Goal: Obtain resource: Obtain resource

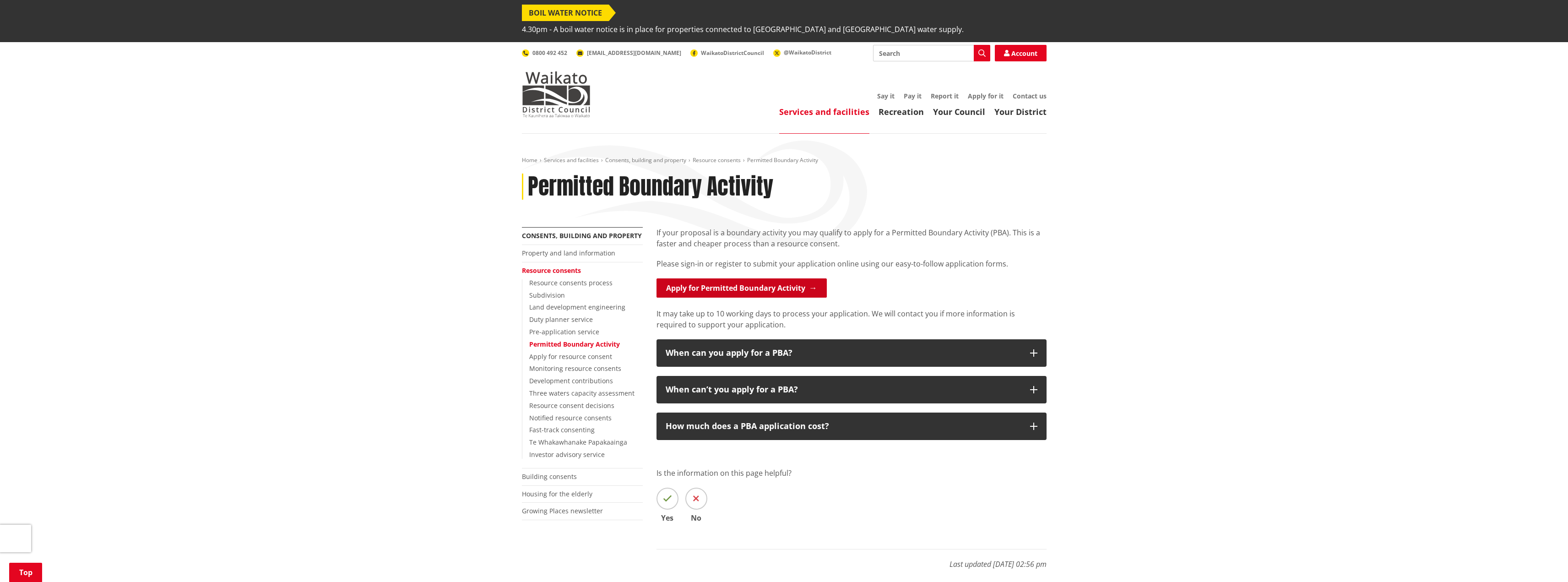
scroll to position [138, 0]
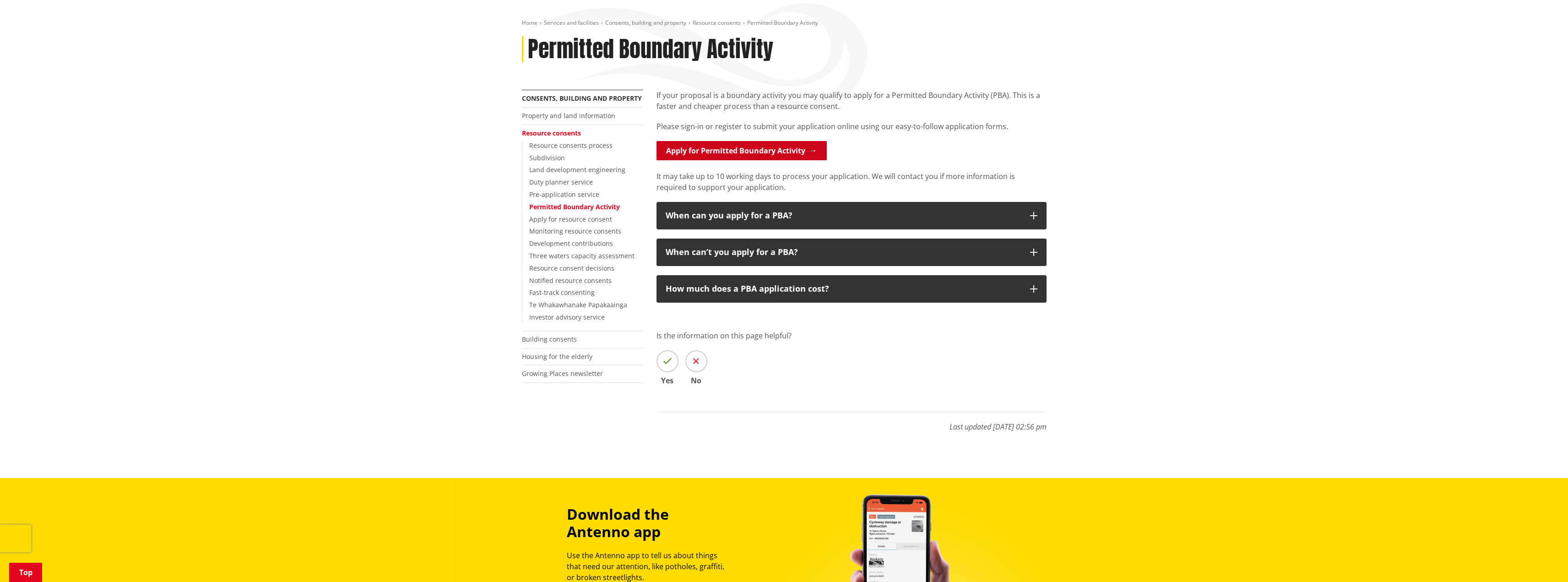
click at [814, 141] on link "Apply for Permitted Boundary Activity" at bounding box center [742, 151] width 171 height 19
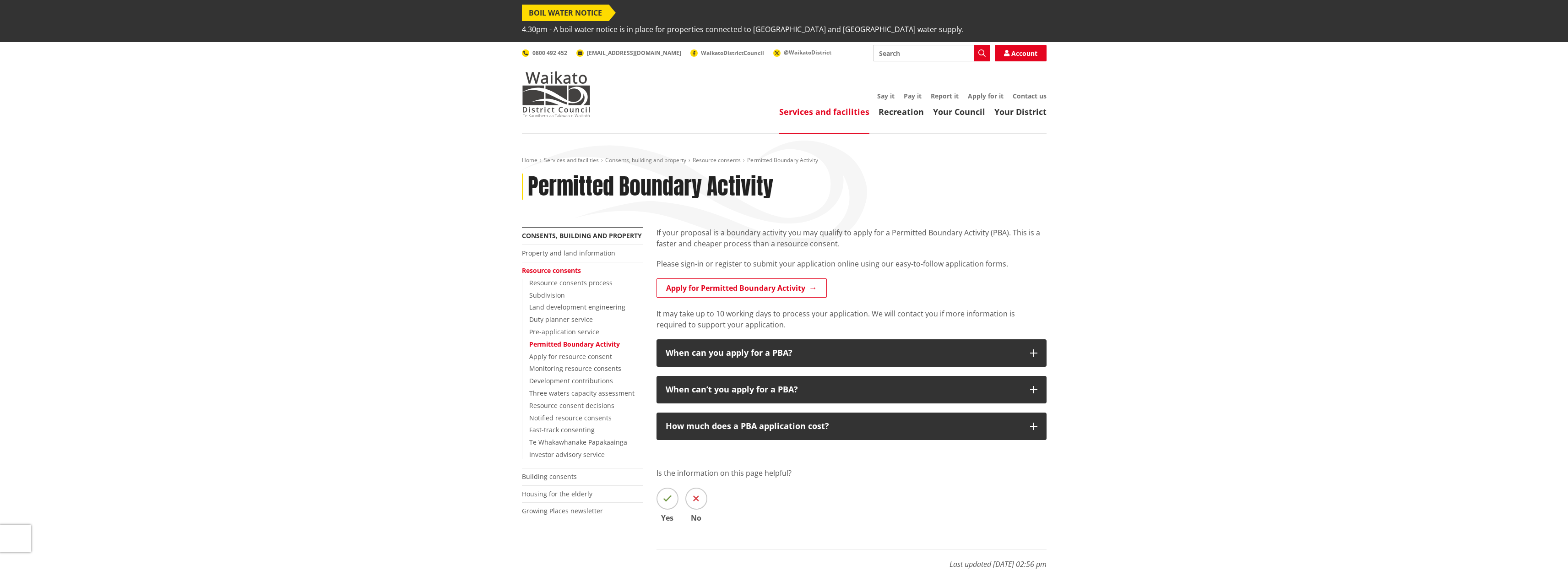
scroll to position [138, 0]
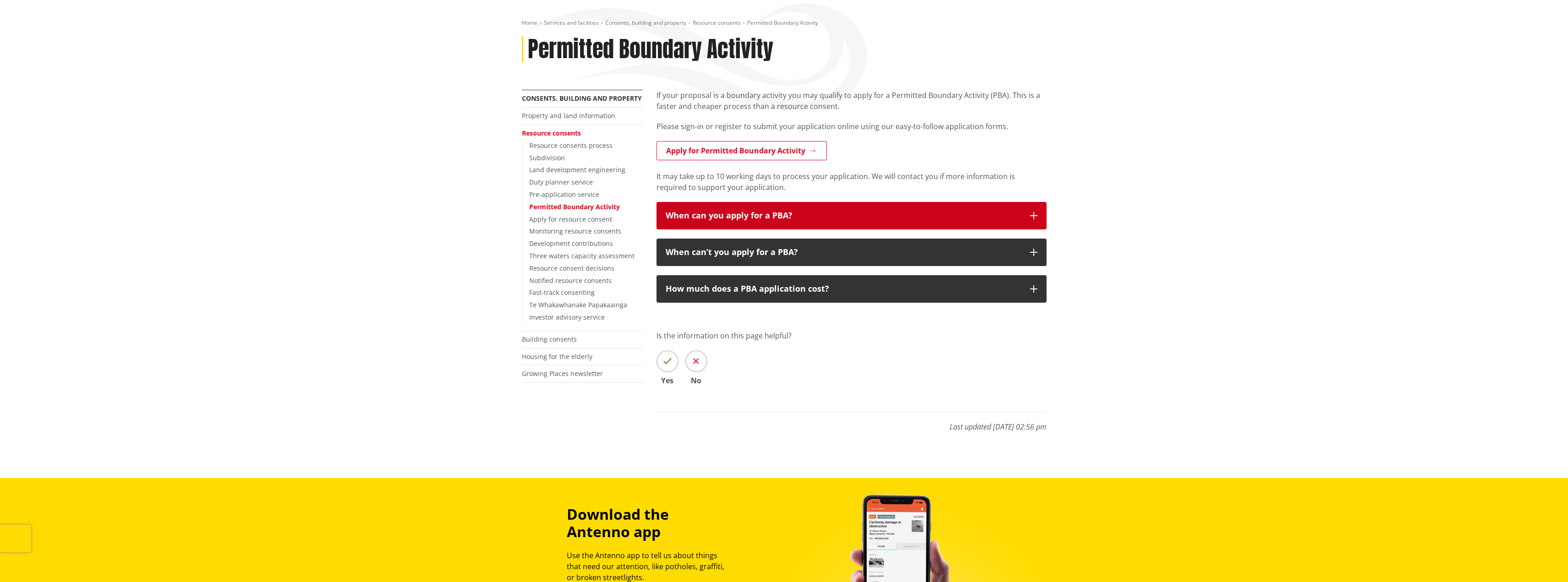
click at [1032, 212] on icon "button" at bounding box center [1033, 215] width 7 height 7
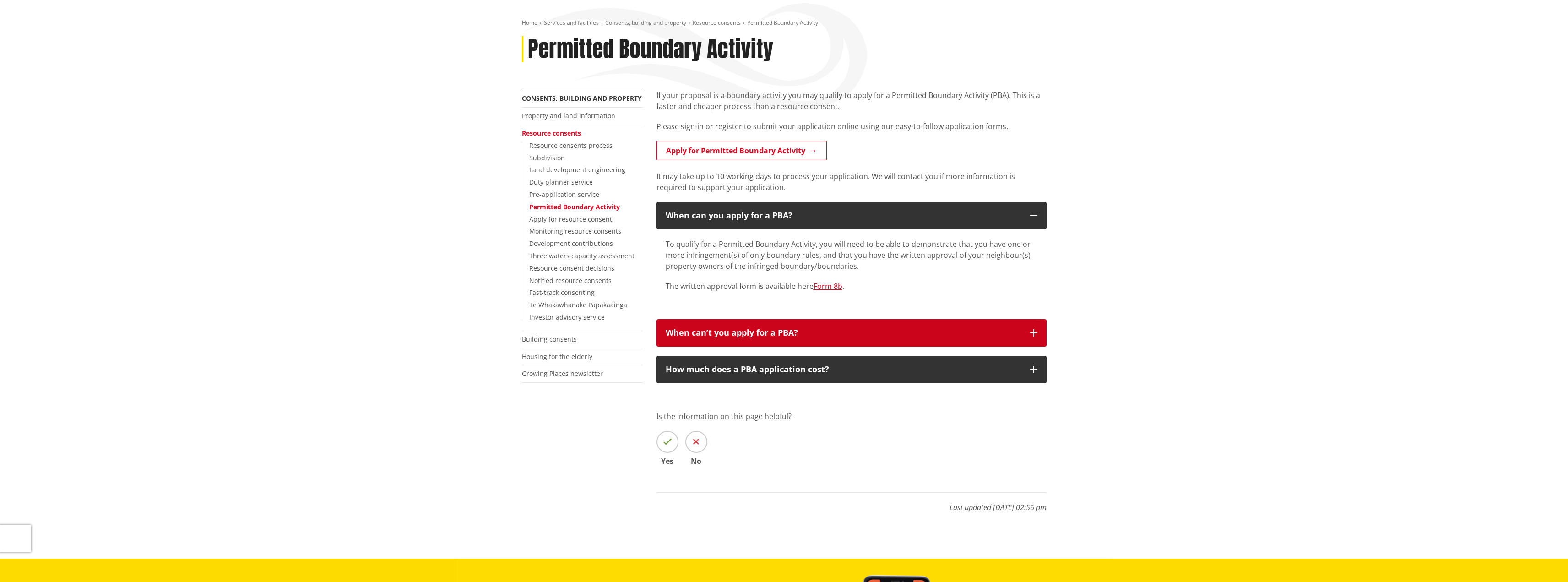
click at [995, 328] on div "When can’t you apply for a PBA?" at bounding box center [843, 332] width 356 height 9
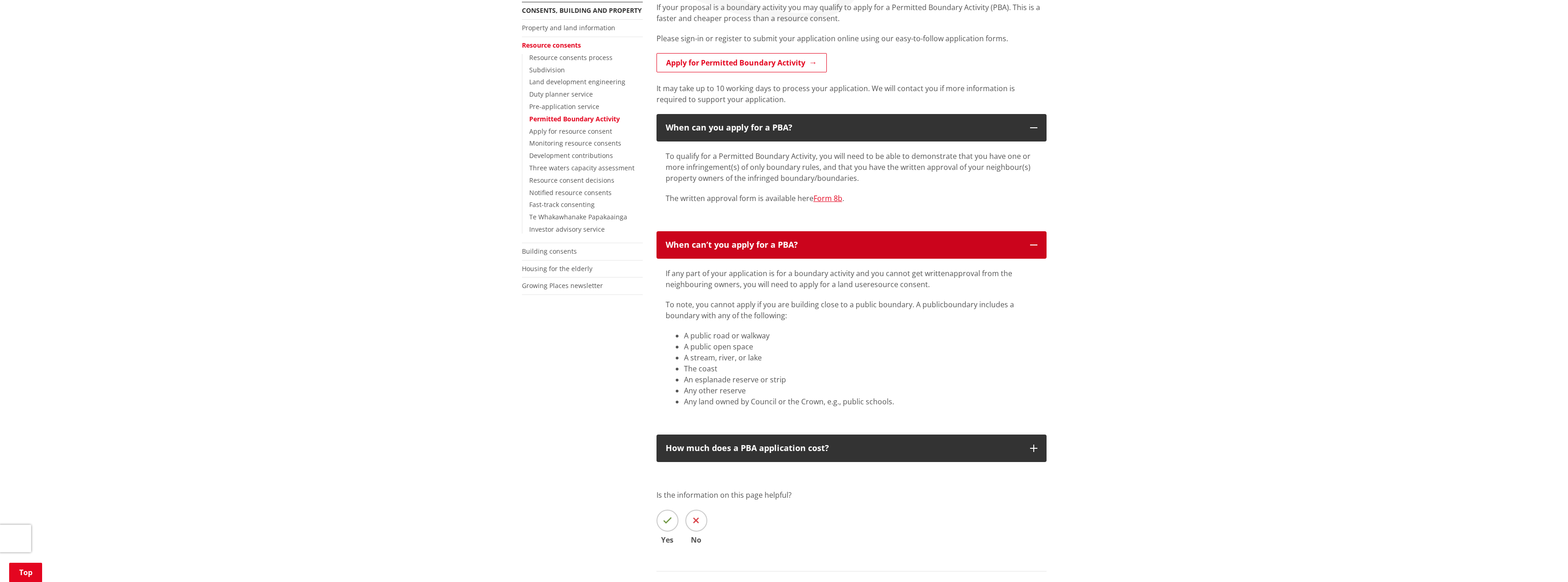
scroll to position [229, 0]
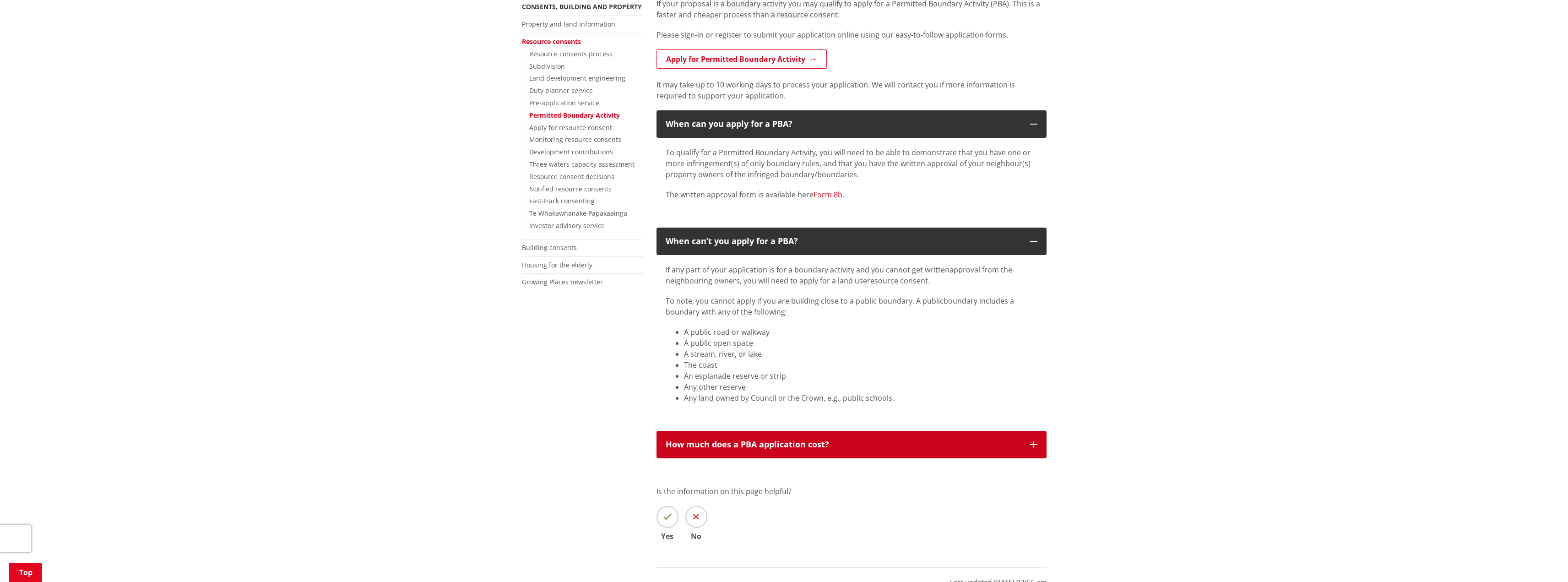
click at [1026, 431] on button "How much does a PBA application cost?" at bounding box center [851, 444] width 390 height 27
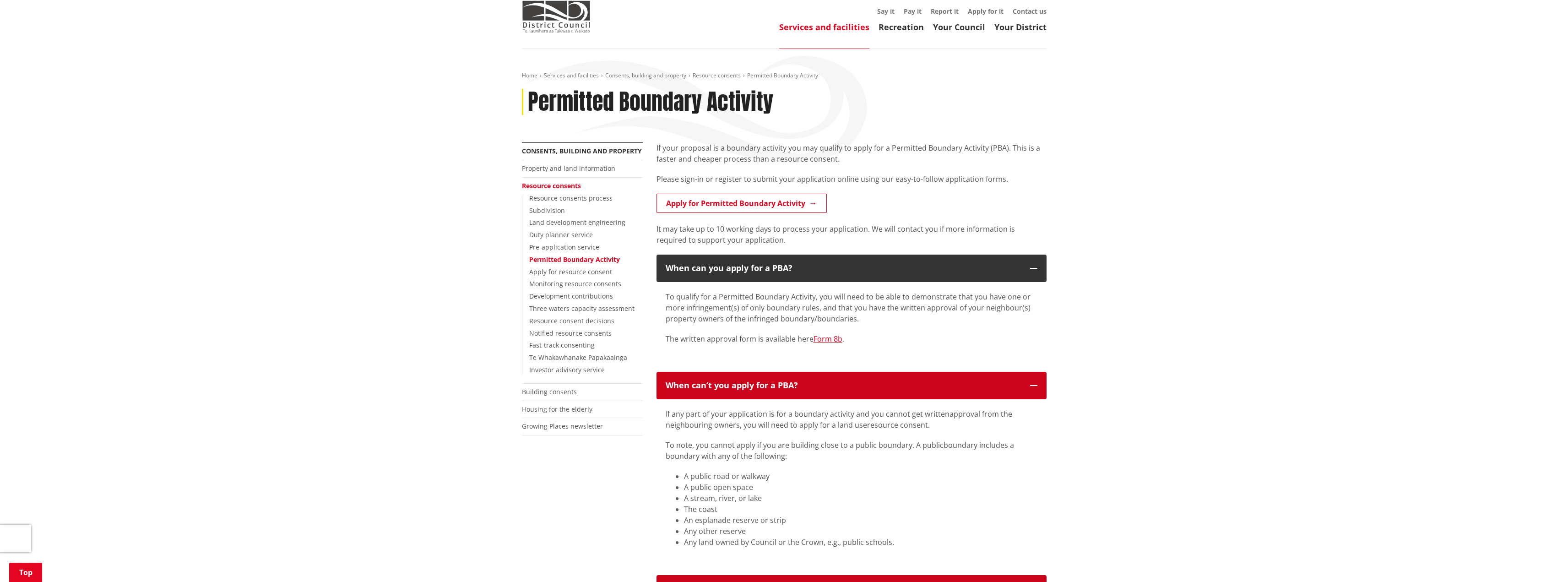
scroll to position [0, 0]
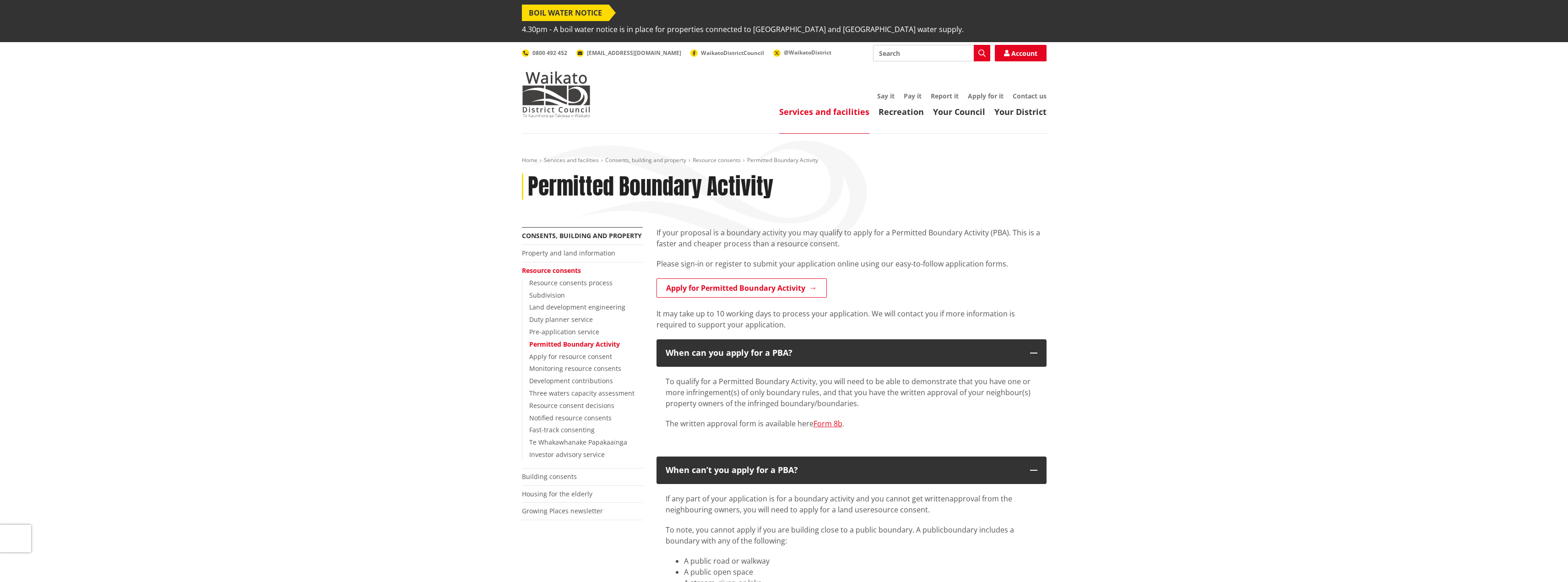
click at [906, 45] on input "Search" at bounding box center [932, 53] width 117 height 16
type input "form 9a"
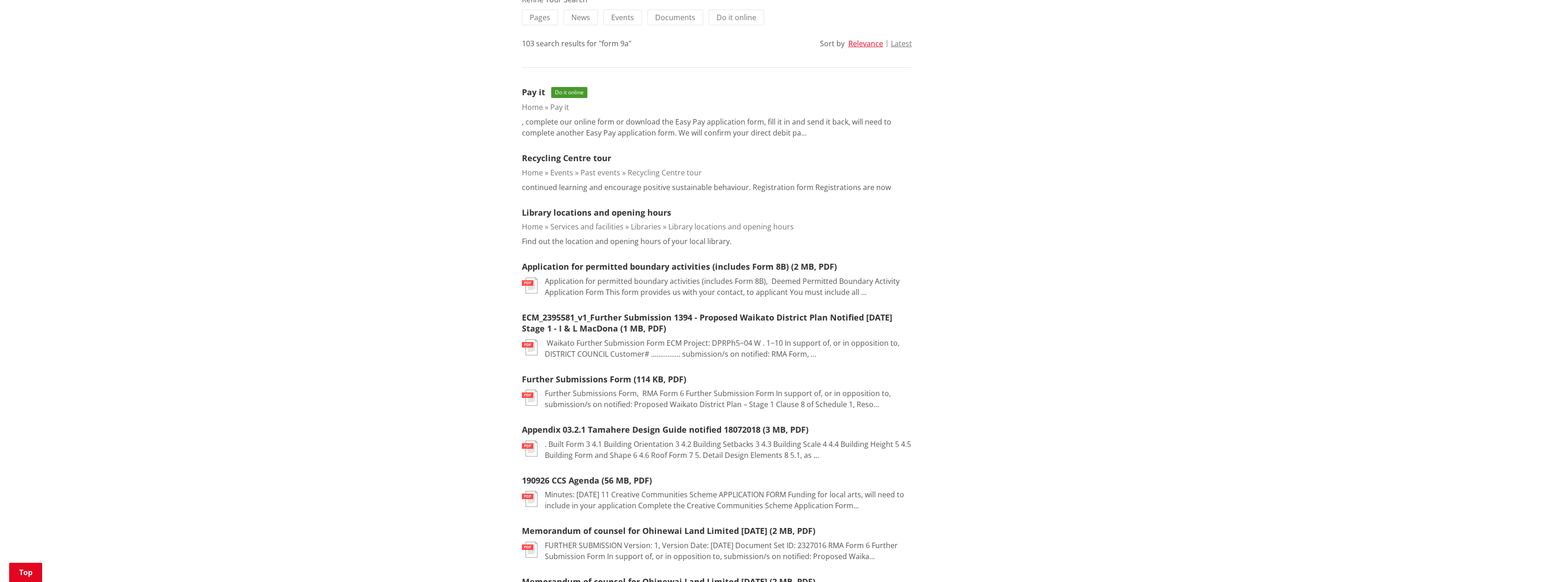
scroll to position [320, 0]
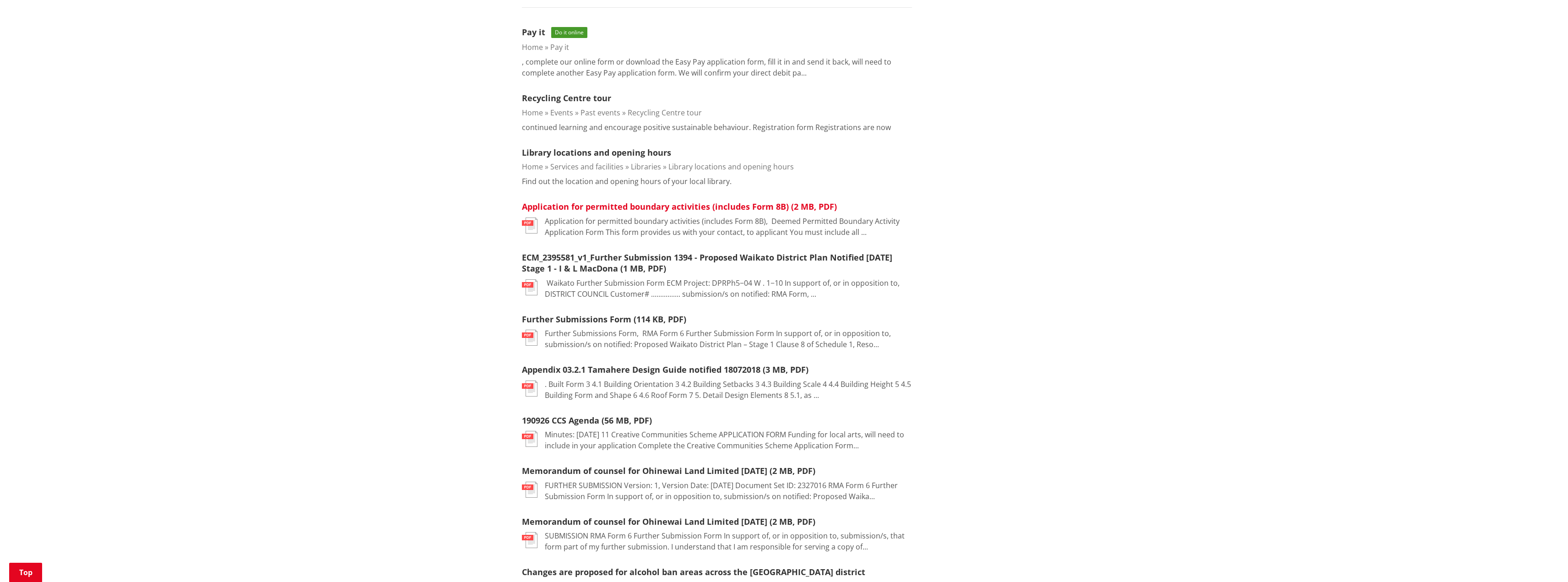
click at [649, 201] on link "Application for permitted boundary activities (includes Form 8B) (2 MB, PDF)" at bounding box center [679, 207] width 315 height 11
